Goal: Information Seeking & Learning: Check status

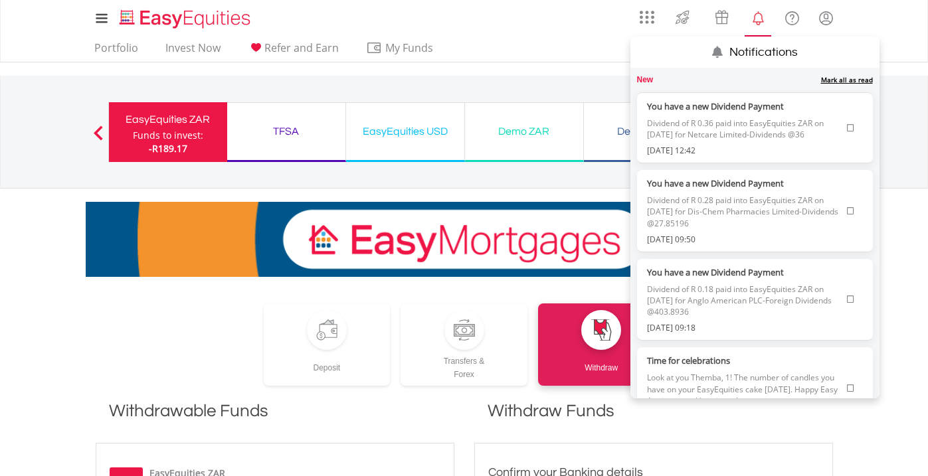
click at [727, 131] on span "Dividend of R 0.36 paid into EasyEquities ZAR on [DATE] for Netcare Limited-Div…" at bounding box center [744, 129] width 194 height 32
click at [702, 112] on label "You have a new Dividend Payment" at bounding box center [744, 106] width 194 height 13
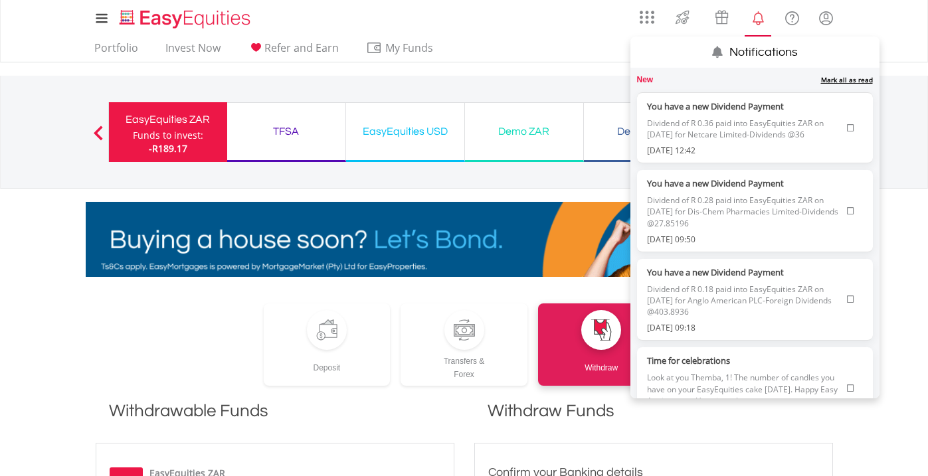
click at [688, 106] on label "You have a new Dividend Payment" at bounding box center [744, 106] width 194 height 13
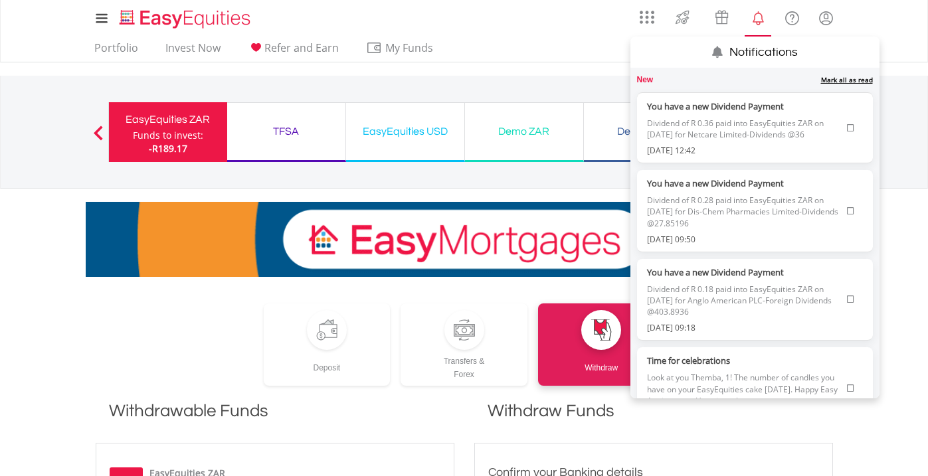
click at [688, 106] on label "You have a new Dividend Payment" at bounding box center [744, 106] width 194 height 13
click at [671, 187] on label "You have a new Dividend Payment" at bounding box center [744, 183] width 194 height 13
click at [740, 106] on label "You have a new Dividend Payment" at bounding box center [744, 106] width 194 height 13
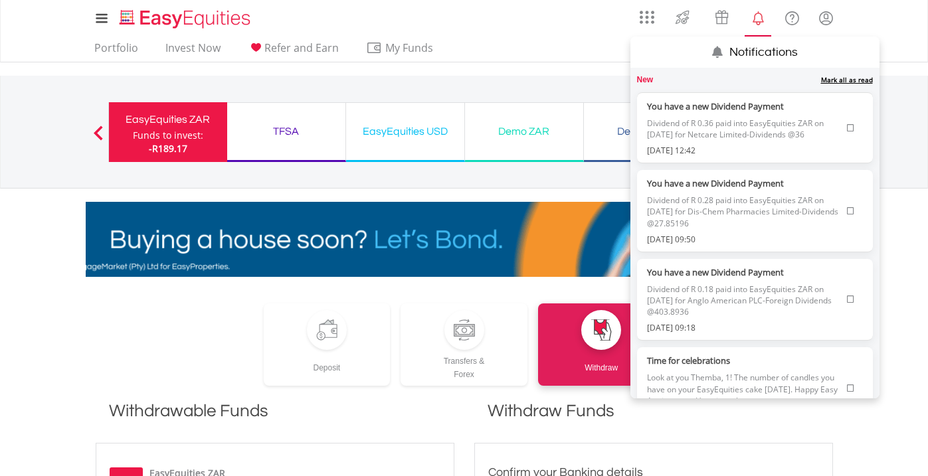
click at [852, 129] on icon at bounding box center [850, 128] width 7 height 8
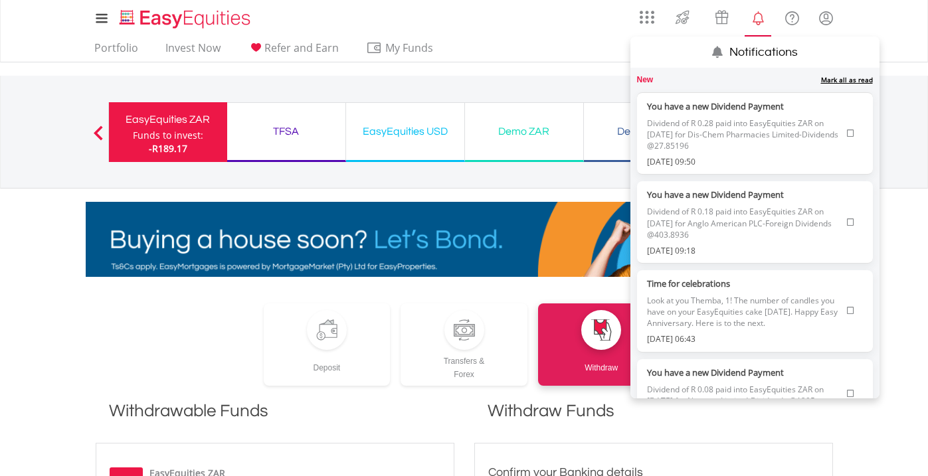
click at [675, 113] on span "Dividend of R 0.28 paid into EasyEquities ZAR on [DATE] for Dis-Chem Pharmacies…" at bounding box center [744, 134] width 194 height 43
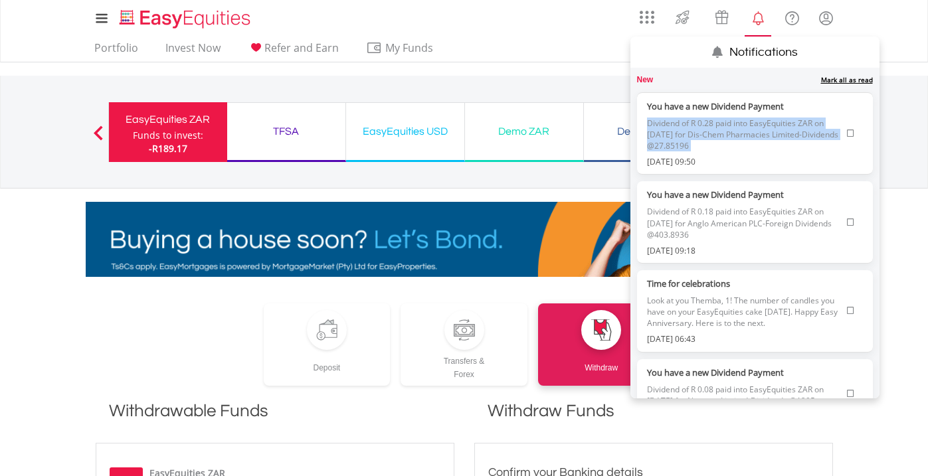
click at [675, 113] on span "Dividend of R 0.28 paid into EasyEquities ZAR on [DATE] for Dis-Chem Pharmacies…" at bounding box center [744, 134] width 194 height 43
click at [700, 97] on li "You have a new Dividend Payment Dividend of R 0.28 paid into EasyEquities ZAR o…" at bounding box center [755, 133] width 236 height 83
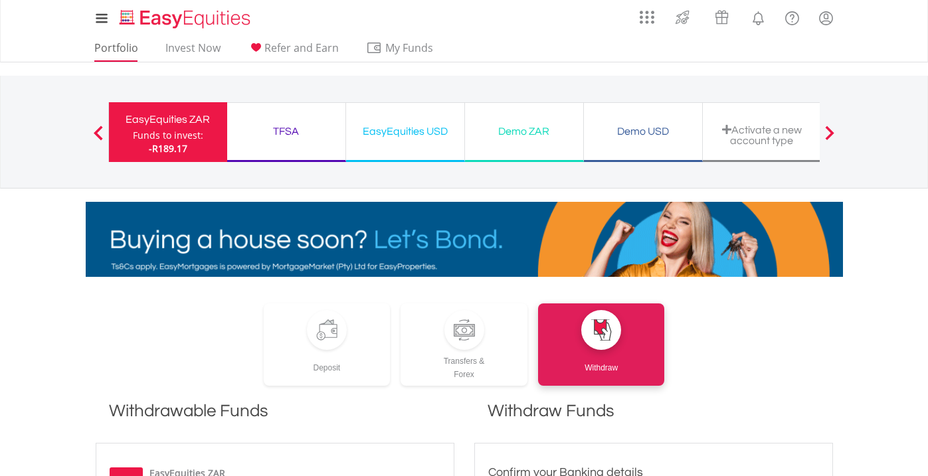
click at [113, 47] on link "Portfolio" at bounding box center [116, 51] width 54 height 21
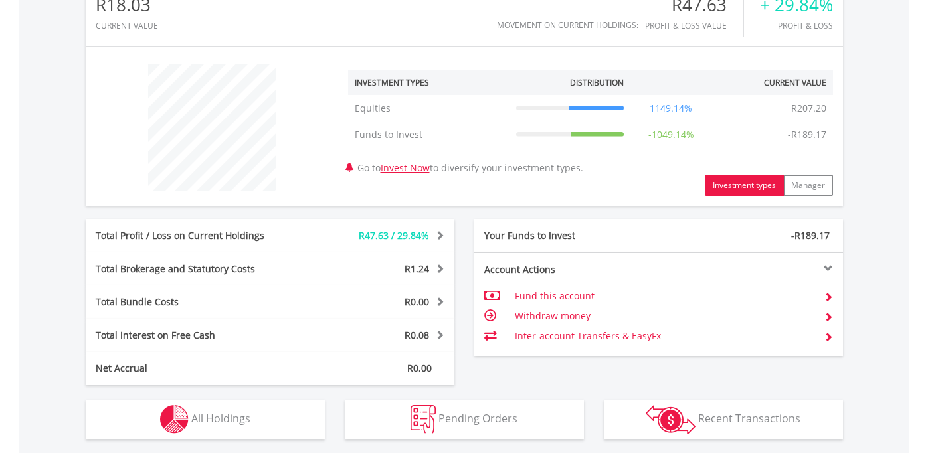
scroll to position [480, 0]
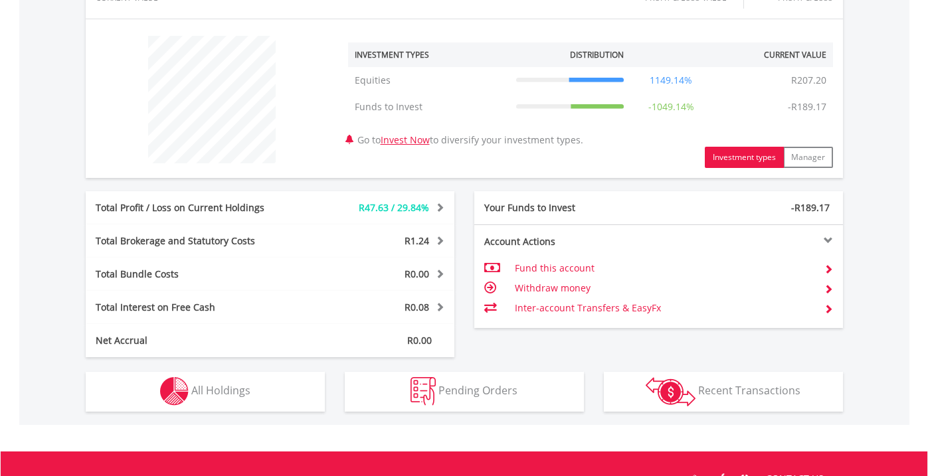
click at [270, 397] on button "Holdings All Holdings" at bounding box center [205, 392] width 239 height 40
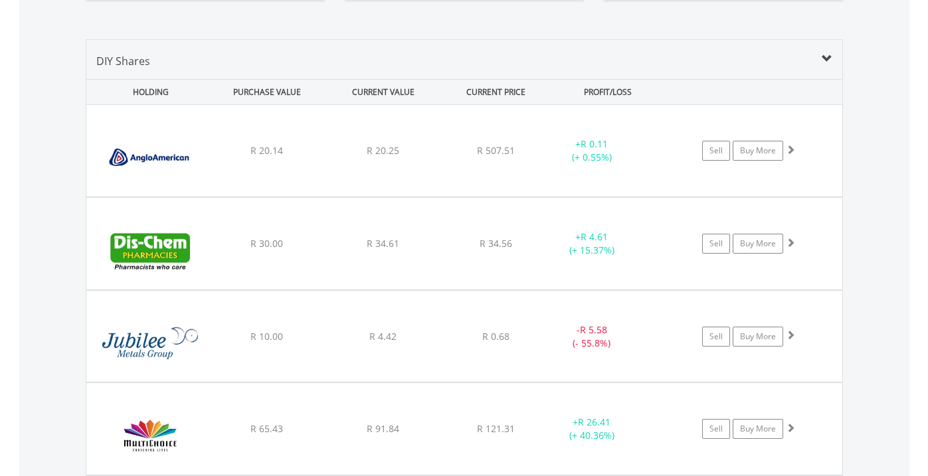
scroll to position [888, 0]
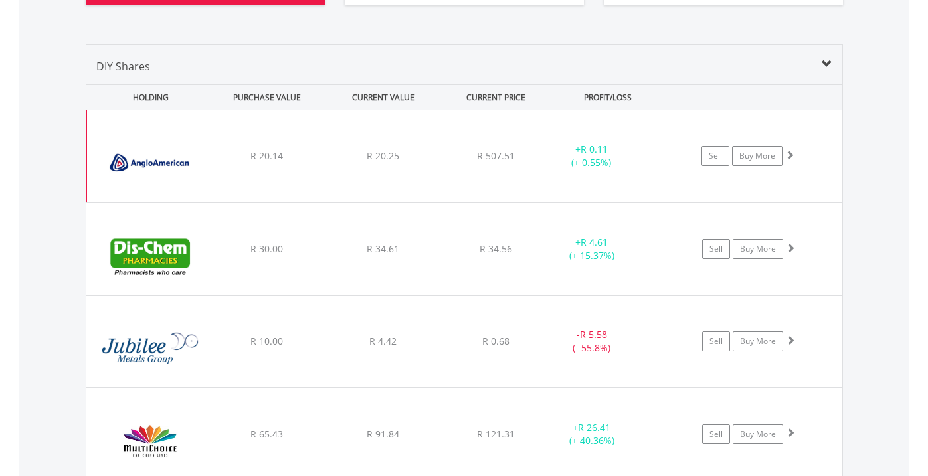
click at [789, 153] on span at bounding box center [789, 154] width 9 height 9
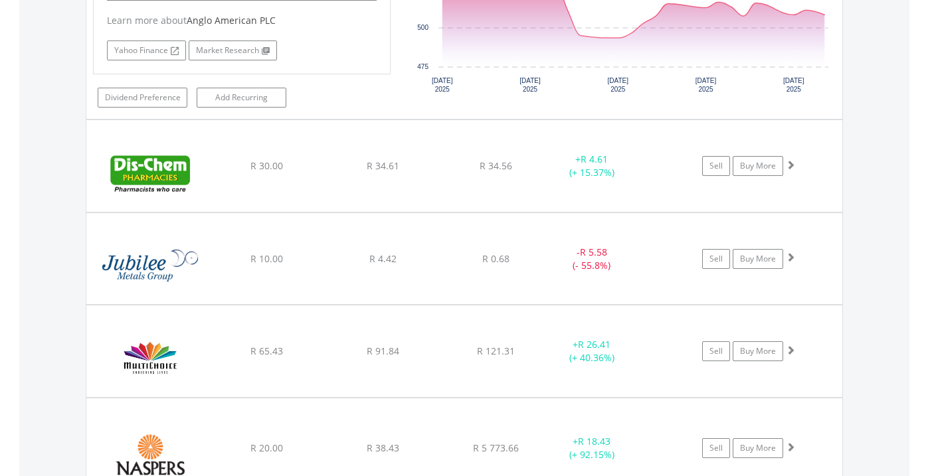
scroll to position [1240, 0]
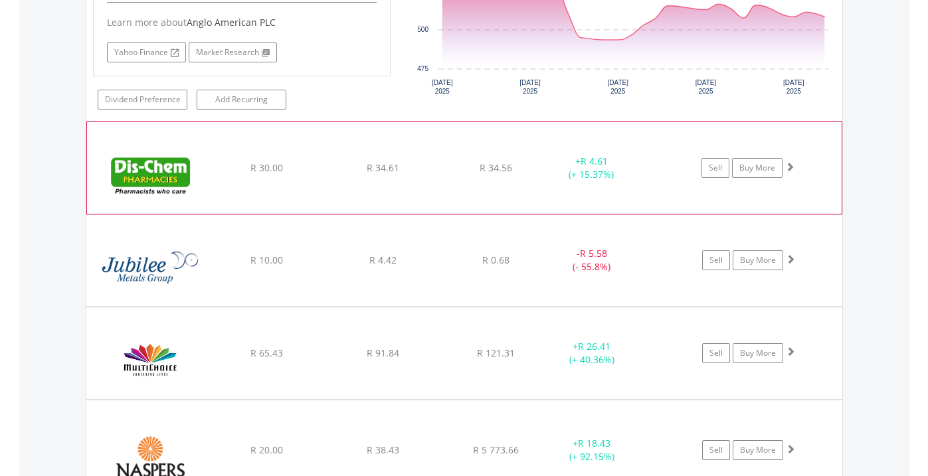
click at [789, 167] on span at bounding box center [789, 166] width 9 height 9
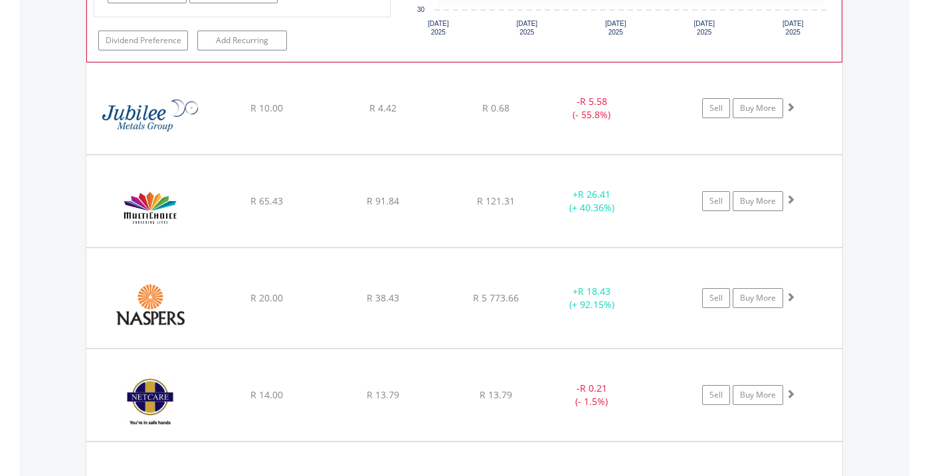
scroll to position [1665, 0]
click at [791, 108] on span at bounding box center [789, 106] width 9 height 9
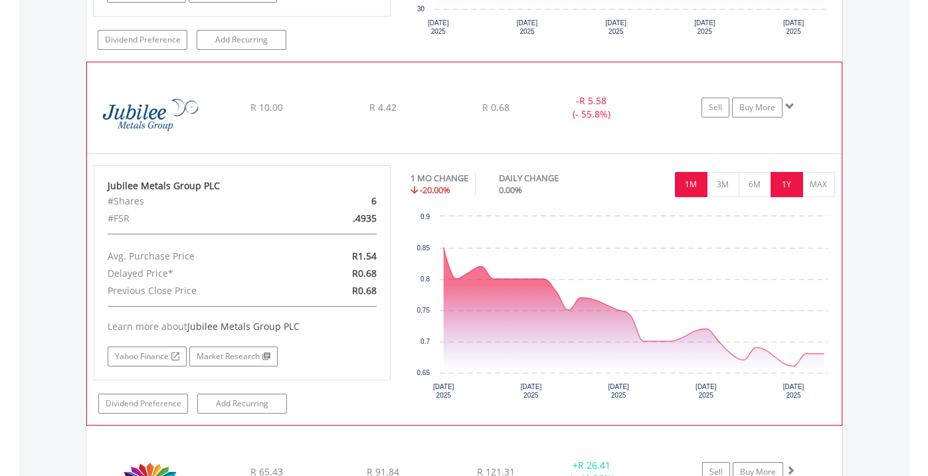
click at [790, 186] on button "1Y" at bounding box center [787, 184] width 33 height 25
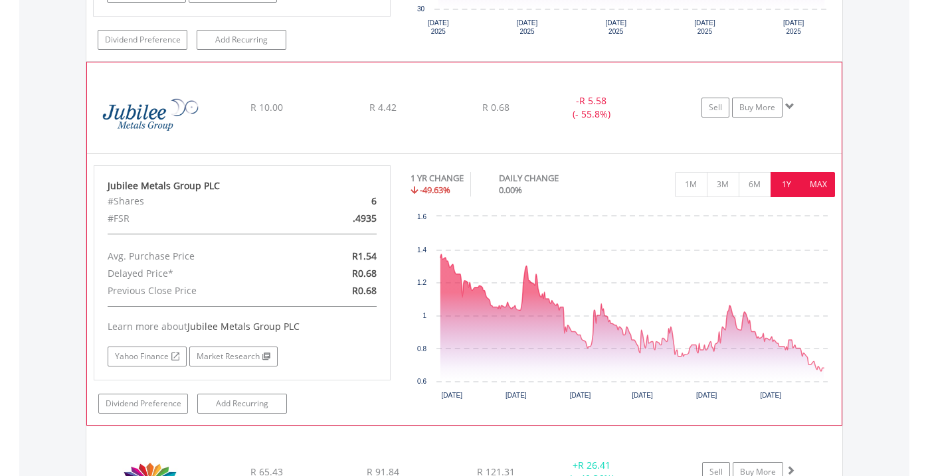
click at [817, 184] on button "MAX" at bounding box center [819, 184] width 33 height 25
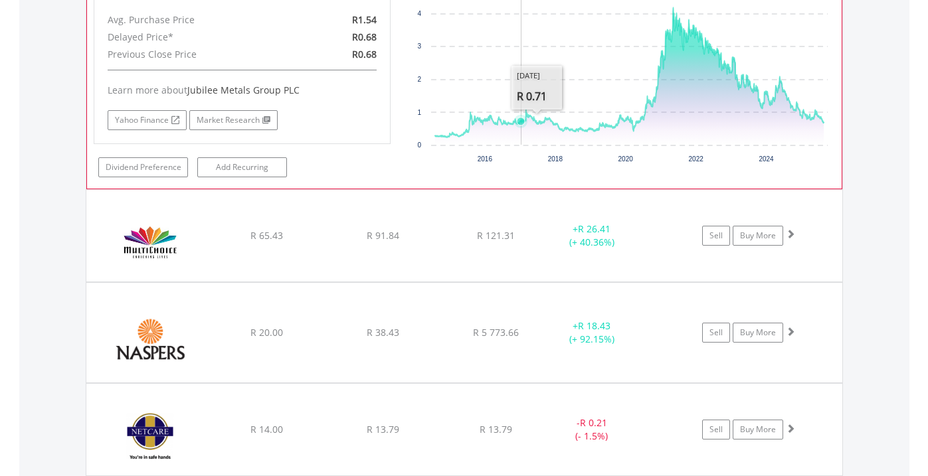
scroll to position [1900, 0]
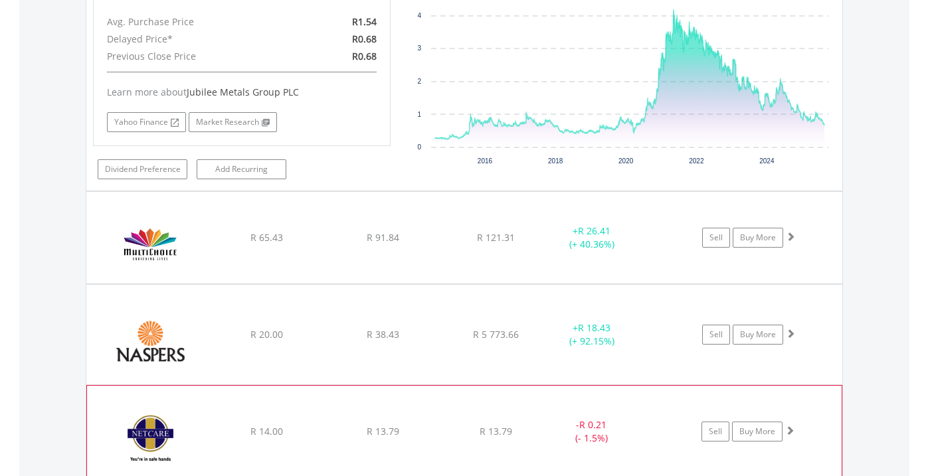
click at [789, 427] on span at bounding box center [789, 430] width 9 height 9
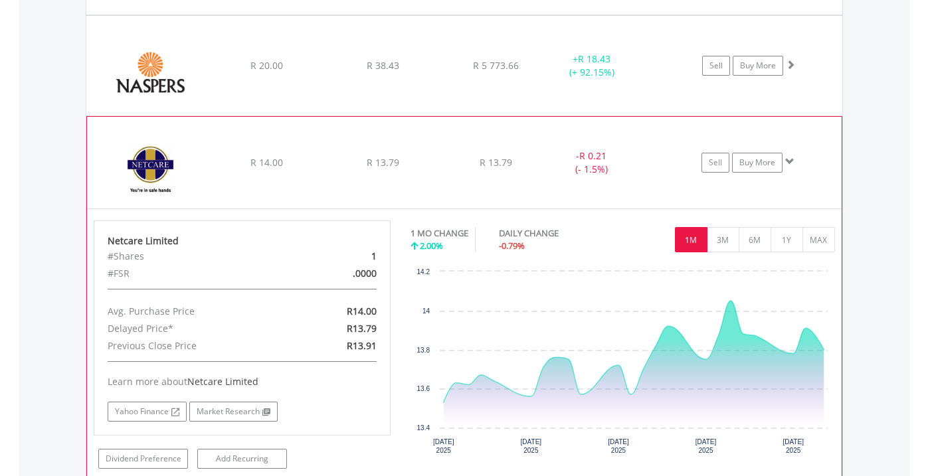
scroll to position [2170, 0]
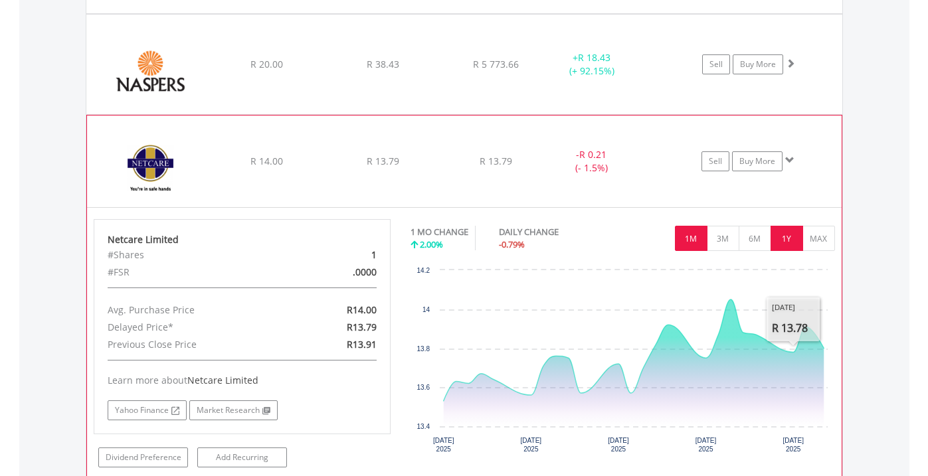
click at [780, 233] on button "1Y" at bounding box center [787, 238] width 33 height 25
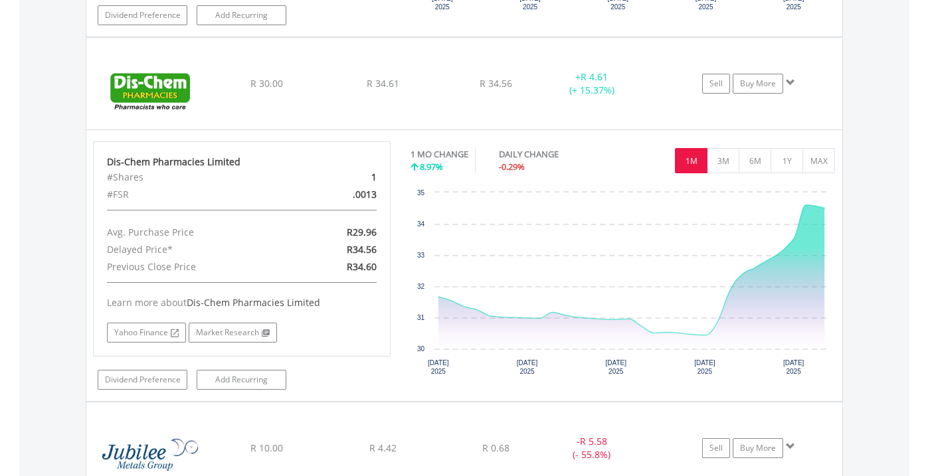
scroll to position [1318, 0]
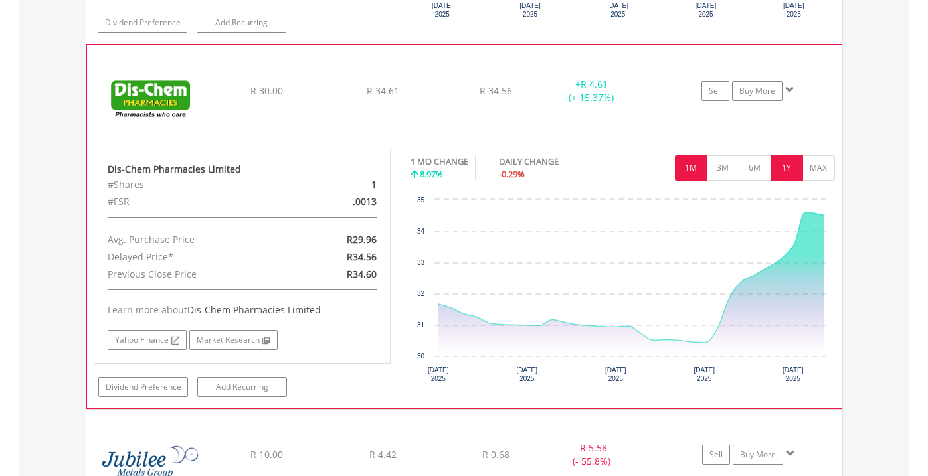
click at [778, 165] on button "1Y" at bounding box center [787, 167] width 33 height 25
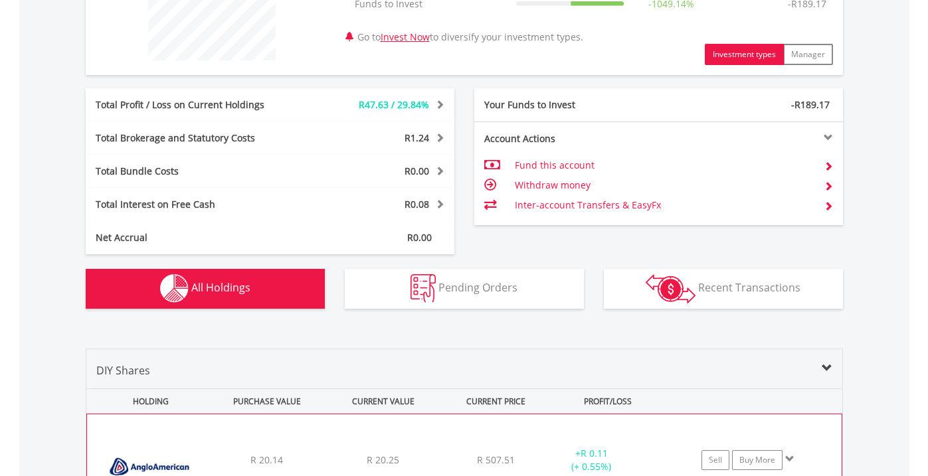
scroll to position [583, 0]
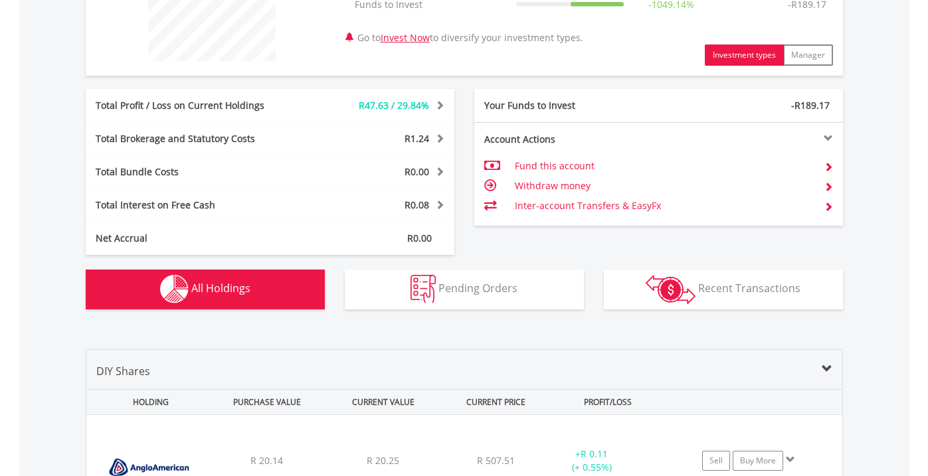
click at [435, 104] on span at bounding box center [438, 104] width 13 height 9
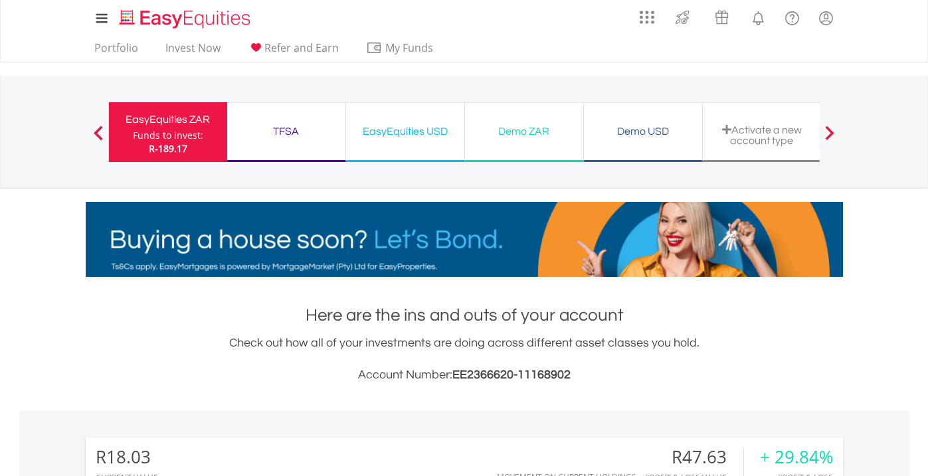
scroll to position [0, 0]
